Goal: Task Accomplishment & Management: Manage account settings

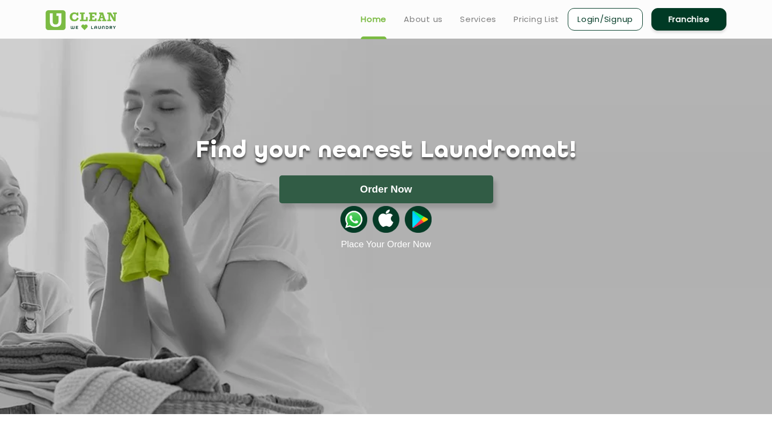
click at [622, 23] on link "Login/Signup" at bounding box center [605, 19] width 75 height 23
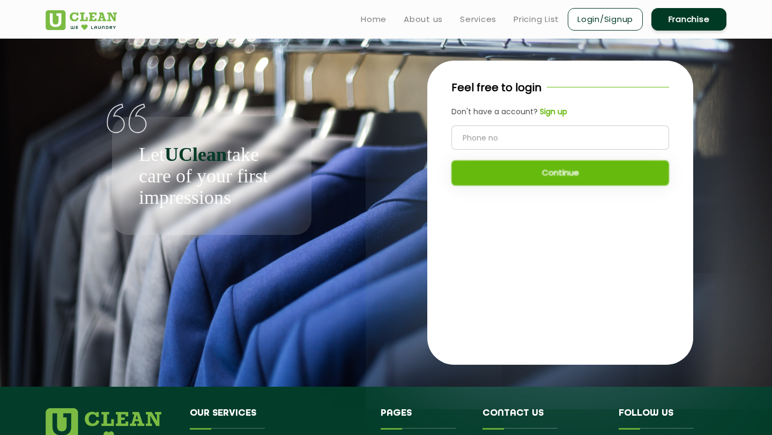
click at [472, 140] on input "tel" at bounding box center [561, 137] width 218 height 24
type input "9304236395"
click at [516, 169] on button "Continue" at bounding box center [561, 172] width 218 height 25
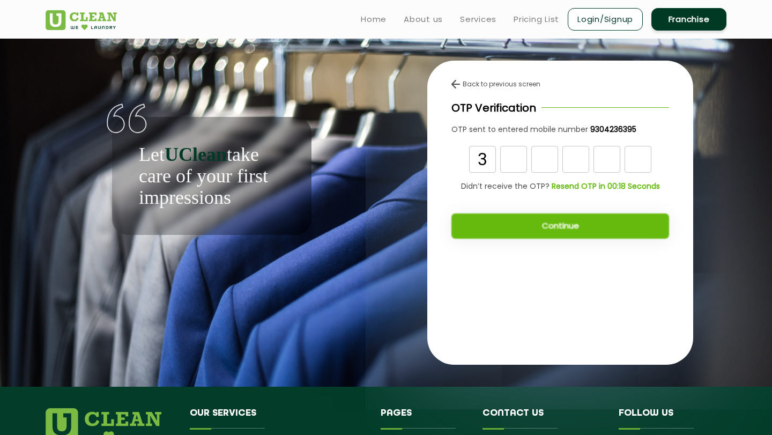
type input "3"
type input "6"
type input "2"
type input "8"
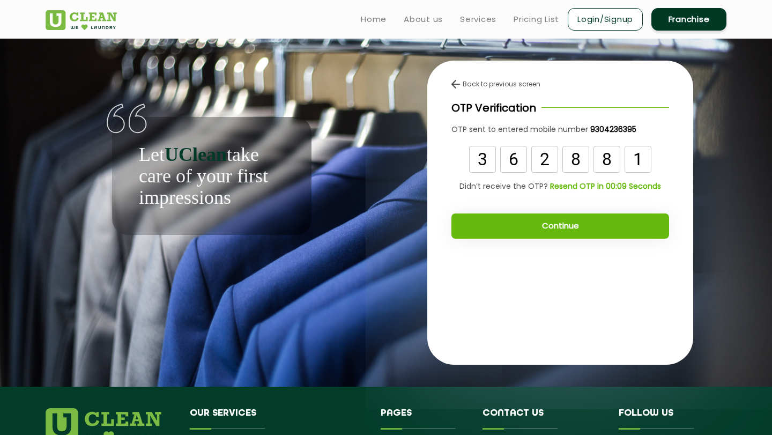
type input "1"
click at [546, 235] on button "Continue" at bounding box center [561, 225] width 218 height 25
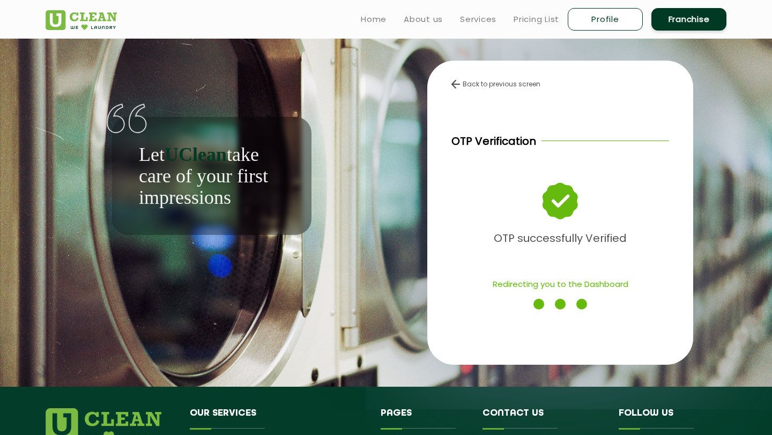
click at [616, 21] on link "Profile" at bounding box center [605, 19] width 75 height 23
select select
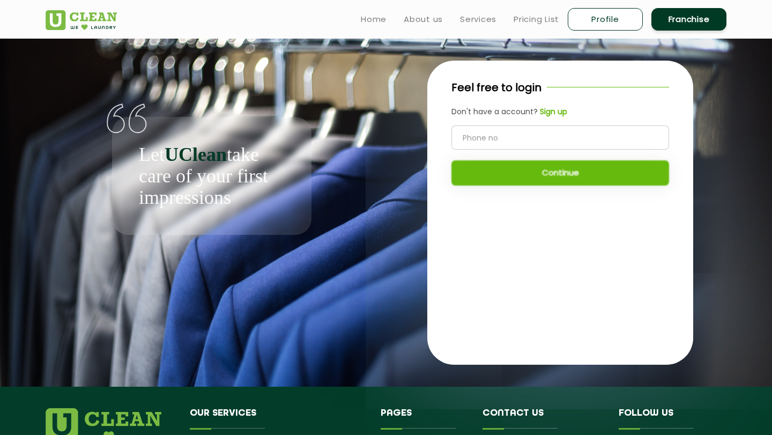
click at [511, 149] on input "tel" at bounding box center [561, 137] width 218 height 24
click at [36, 54] on app-auth-wrapper "Let UClean take care of your first impressions Feel free to login Don't have a …" at bounding box center [386, 213] width 772 height 348
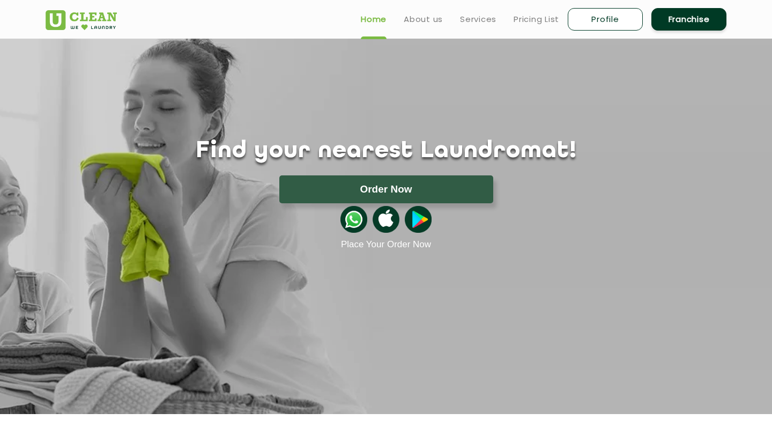
click at [604, 27] on link "Profile" at bounding box center [605, 19] width 75 height 23
select select
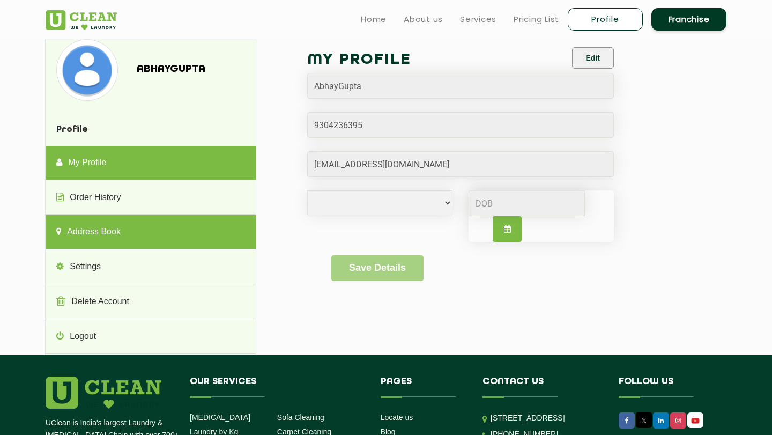
click at [182, 233] on link "Address Book" at bounding box center [151, 232] width 210 height 34
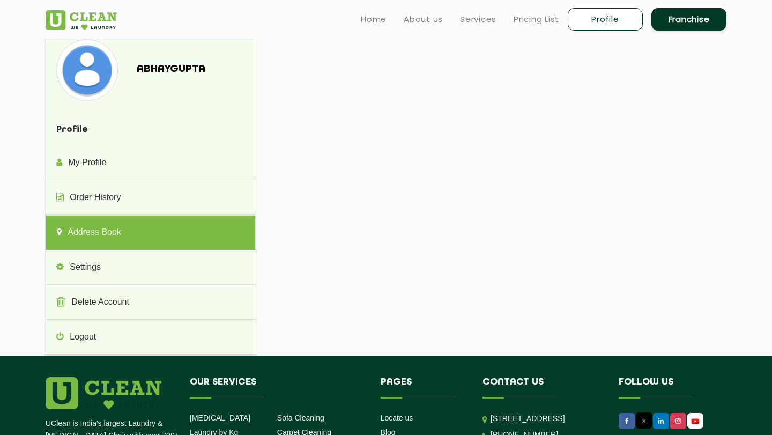
click at [94, 233] on link "Address Book" at bounding box center [151, 232] width 210 height 35
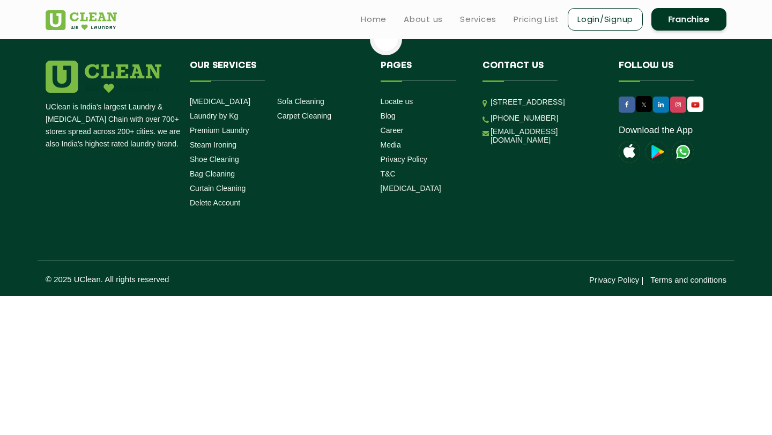
select select
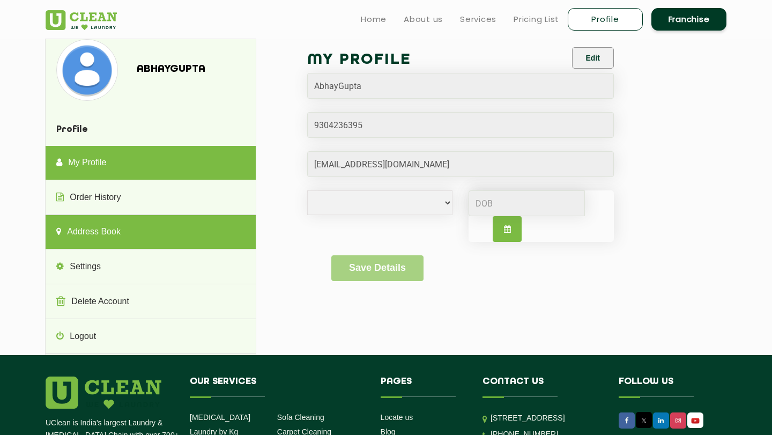
click at [101, 230] on link "Address Book" at bounding box center [151, 232] width 210 height 34
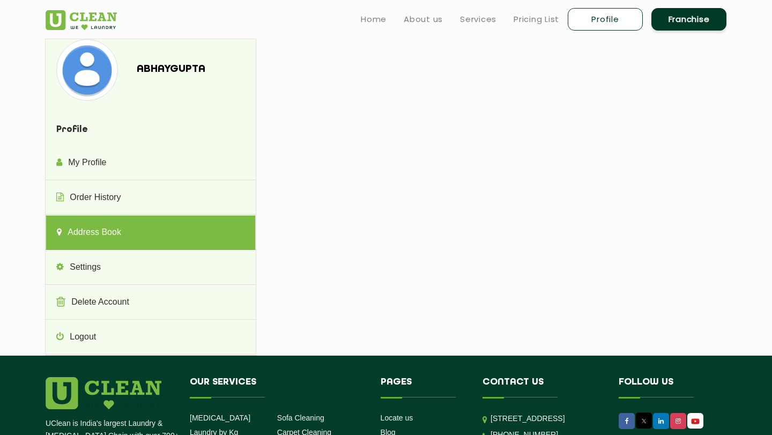
click at [101, 229] on link "Address Book" at bounding box center [151, 232] width 210 height 35
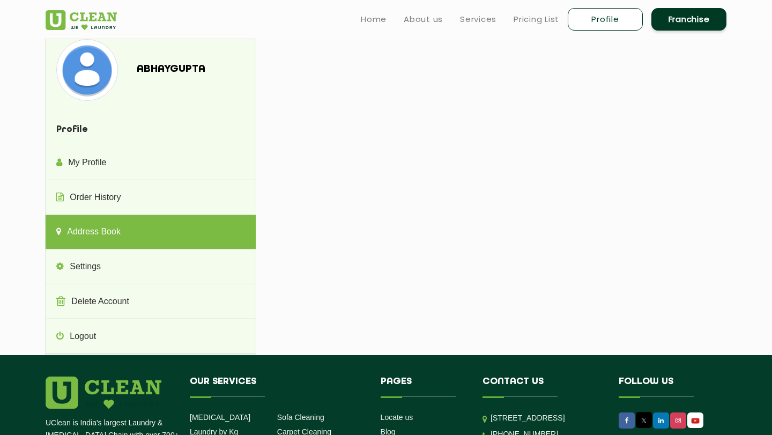
click at [382, 231] on div "AbhayGupta Profile My Profile Order History Address Book Settings Delete Accoun…" at bounding box center [386, 197] width 697 height 316
click at [374, 21] on link "Home" at bounding box center [374, 19] width 26 height 13
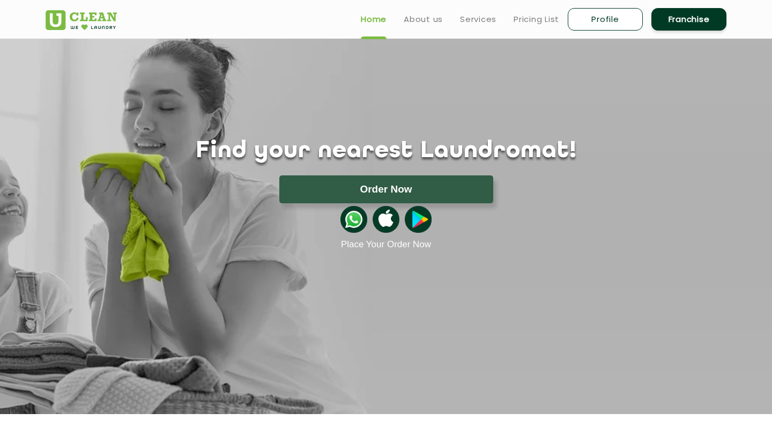
click at [598, 21] on link "Profile" at bounding box center [605, 19] width 75 height 23
select select
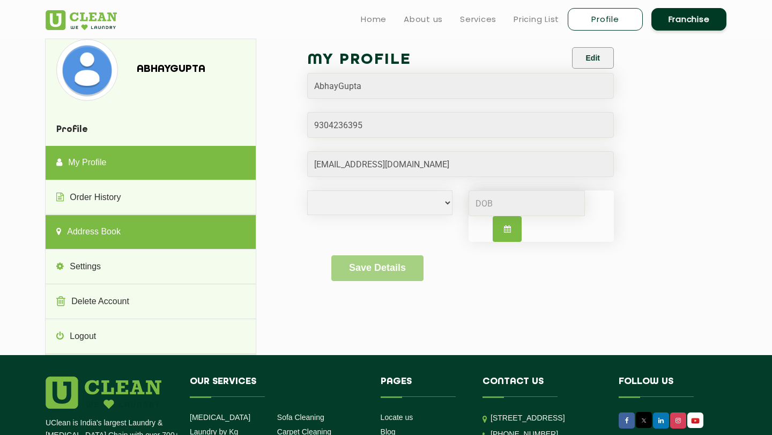
click at [78, 221] on link "Address Book" at bounding box center [151, 232] width 210 height 34
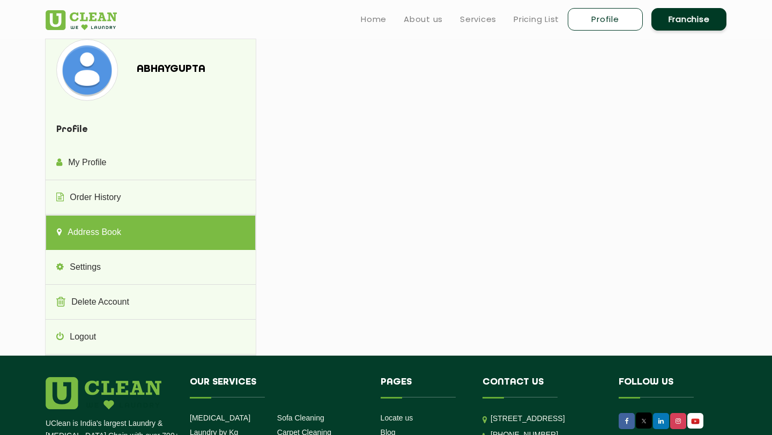
click at [78, 221] on link "Address Book" at bounding box center [151, 232] width 210 height 35
